Goal: Task Accomplishment & Management: Manage account settings

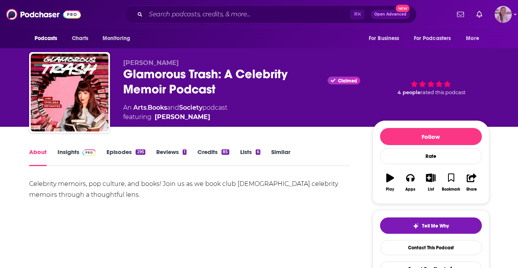
click at [506, 10] on img "Logged in as acquavie" at bounding box center [503, 14] width 17 height 17
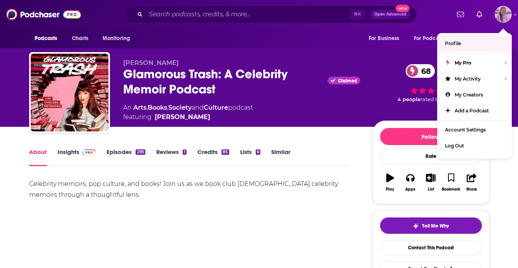
click at [452, 43] on span "Profile" at bounding box center [453, 43] width 16 height 6
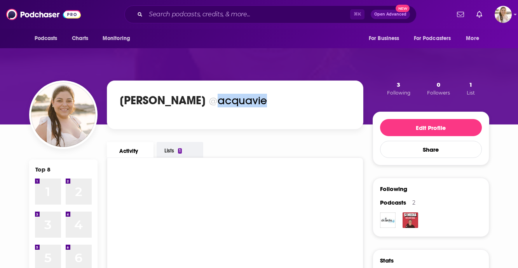
drag, startPoint x: 287, startPoint y: 99, endPoint x: 238, endPoint y: 100, distance: 48.2
click at [238, 100] on div "@acquavie" at bounding box center [238, 101] width 58 height 14
copy div "acquavie"
click at [500, 18] on img "Logged in as acquavie" at bounding box center [503, 14] width 17 height 17
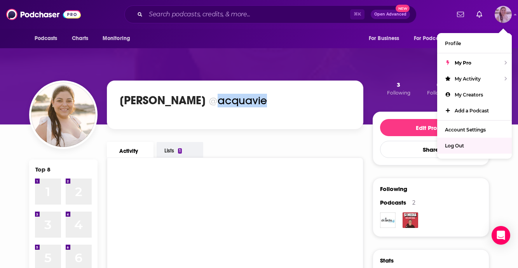
click at [461, 144] on span "Log Out" at bounding box center [454, 146] width 19 height 6
